Goal: Check status

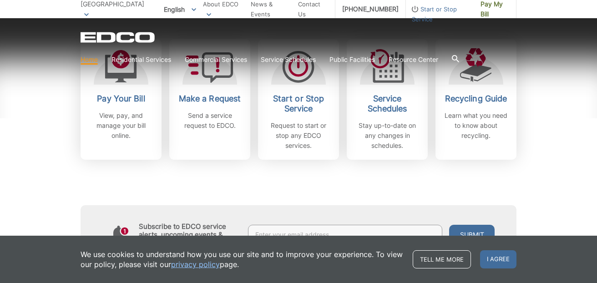
scroll to position [298, 0]
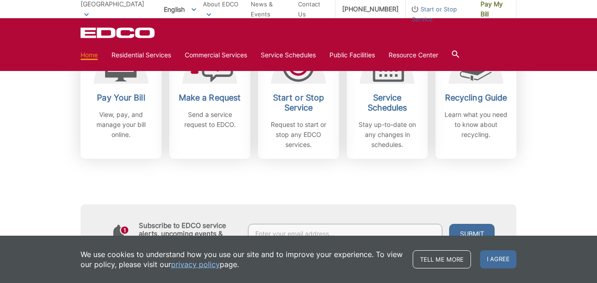
click at [350, 168] on div "Subscribe to EDCO service alerts, upcoming events & environmental news: Submit" at bounding box center [298, 211] width 436 height 104
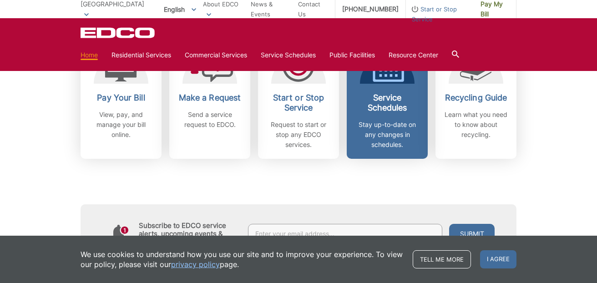
click at [380, 115] on div "Service Schedules Stay up-to-date on any changes in schedules." at bounding box center [386, 121] width 67 height 57
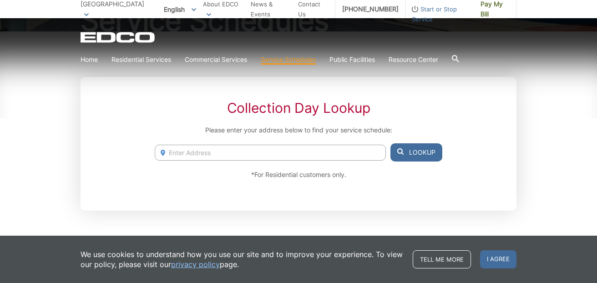
scroll to position [128, 0]
click at [196, 152] on input "Enter Address" at bounding box center [270, 152] width 231 height 16
type input "1333 camino teresa solana beach, ca"
click at [404, 154] on button "Lookup" at bounding box center [416, 152] width 52 height 18
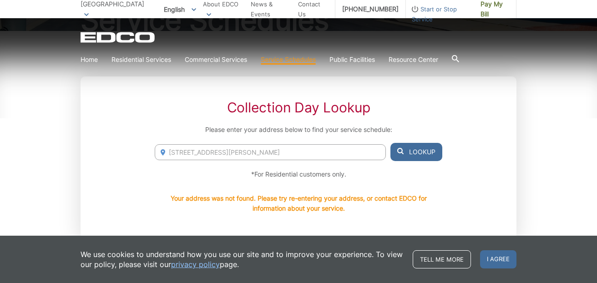
click at [384, 199] on p "Your address was not found. Please try re-entering your address, or contact EDC…" at bounding box center [298, 203] width 287 height 20
click at [411, 149] on button "Lookup" at bounding box center [416, 152] width 52 height 18
